Goal: Use online tool/utility: Utilize a website feature to perform a specific function

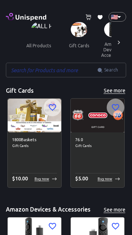
click at [35, 73] on input "text" at bounding box center [51, 70] width 91 height 15
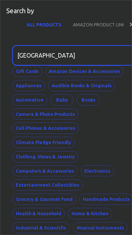
type input "[GEOGRAPHIC_DATA]"
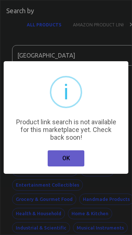
click at [73, 162] on button "OK" at bounding box center [66, 159] width 37 height 16
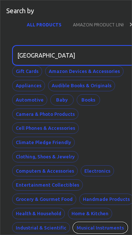
click at [110, 232] on button "Musical Instruments" at bounding box center [100, 227] width 55 height 11
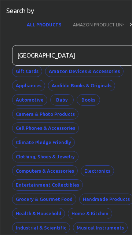
click at [124, 30] on div at bounding box center [131, 25] width 15 height 18
click at [57, 28] on button "AMAZON PRODUCT LINK" at bounding box center [54, 25] width 64 height 18
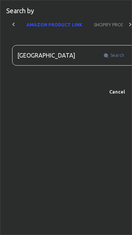
scroll to position [0, 43]
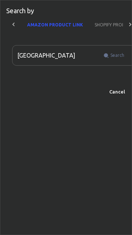
click at [70, 58] on input "[GEOGRAPHIC_DATA]" at bounding box center [56, 55] width 88 height 21
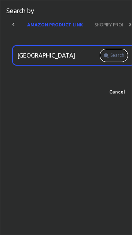
click at [122, 55] on span "Search" at bounding box center [117, 55] width 14 height 7
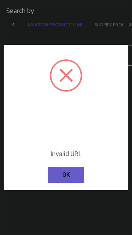
click at [78, 175] on button "OK" at bounding box center [66, 175] width 37 height 16
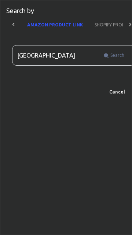
click at [114, 28] on button "SHOPIFY PRODUCT LINK" at bounding box center [119, 25] width 61 height 18
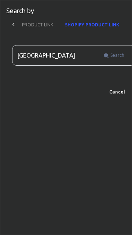
scroll to position [0, 0]
click at [120, 93] on button "Cancel" at bounding box center [116, 91] width 23 height 11
